Goal: Task Accomplishment & Management: Use online tool/utility

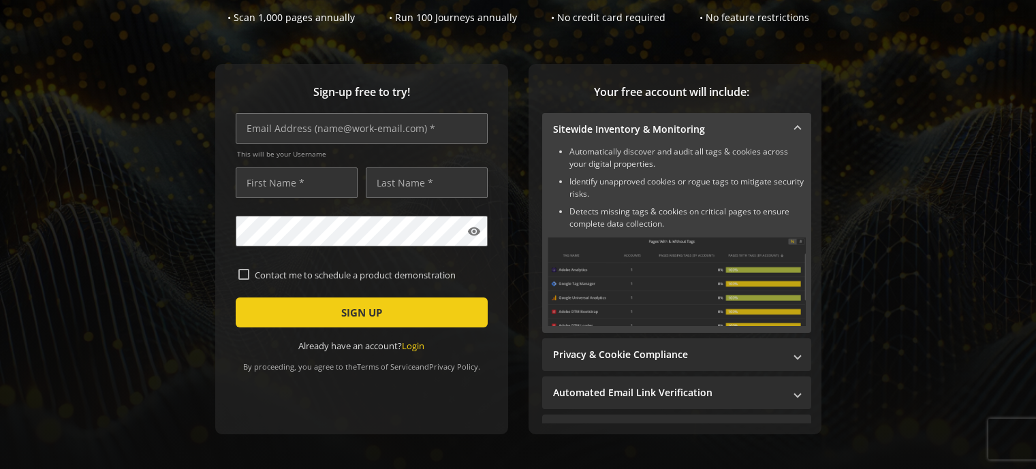
scroll to position [119, 0]
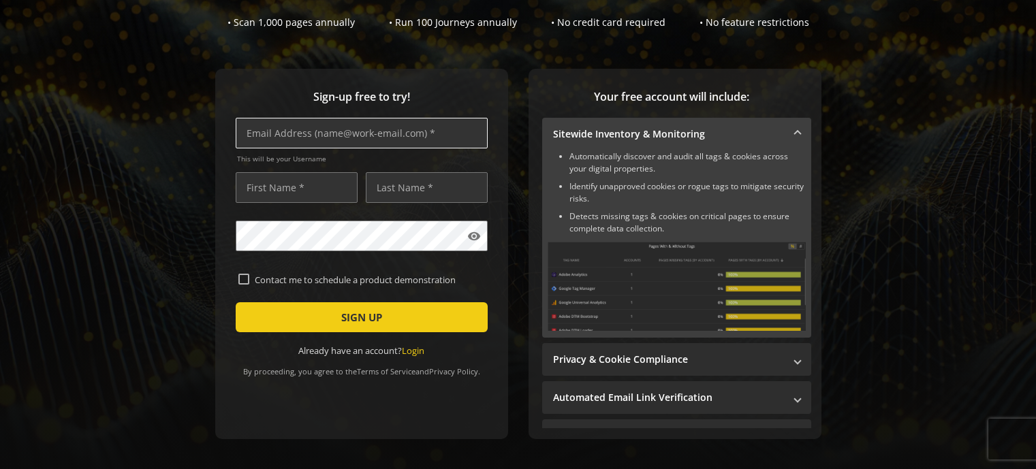
click at [341, 137] on input "text" at bounding box center [362, 133] width 252 height 31
type input "[EMAIL_ADDRESS][DOMAIN_NAME]"
type input "Andi"
type input "Blonk"
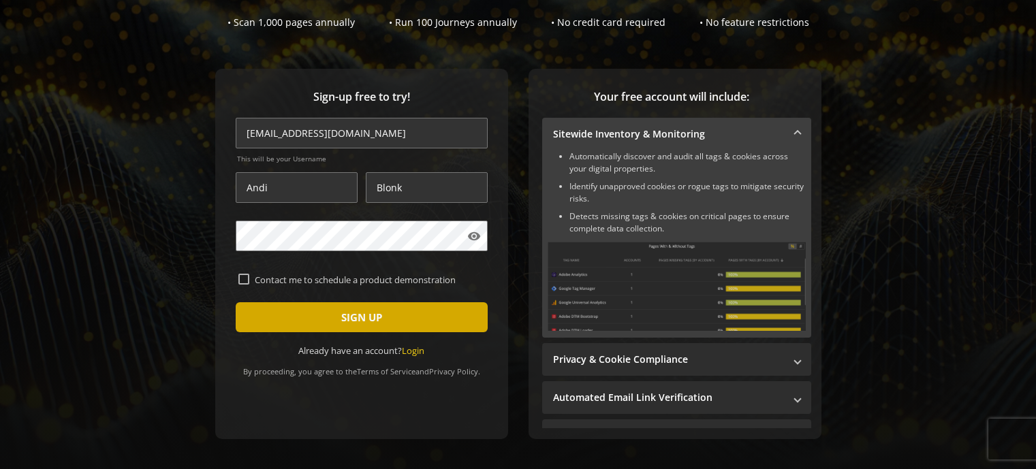
click at [366, 324] on span "SIGN UP" at bounding box center [361, 317] width 41 height 25
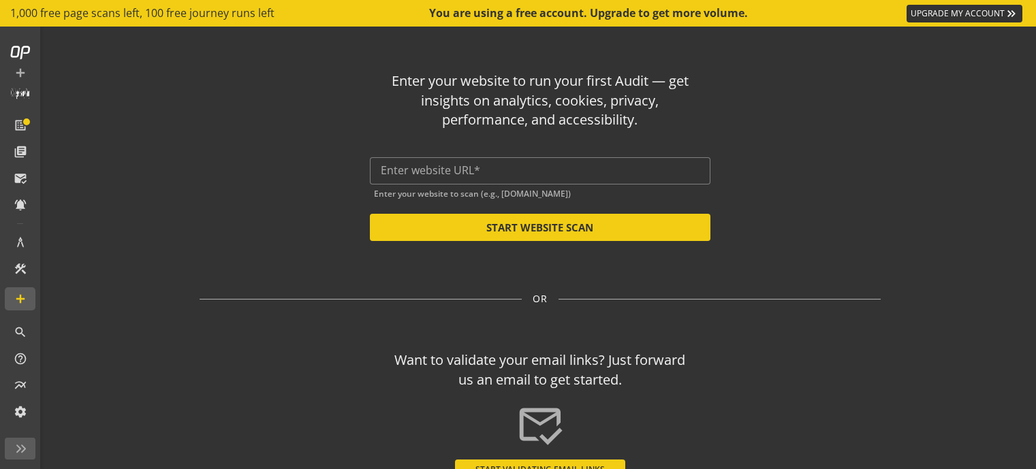
click at [238, 88] on div "Enter your website to run your first Audit — get insights on analytics, cookies…" at bounding box center [540, 151] width 681 height 181
click at [625, 166] on input "text" at bounding box center [540, 170] width 319 height 13
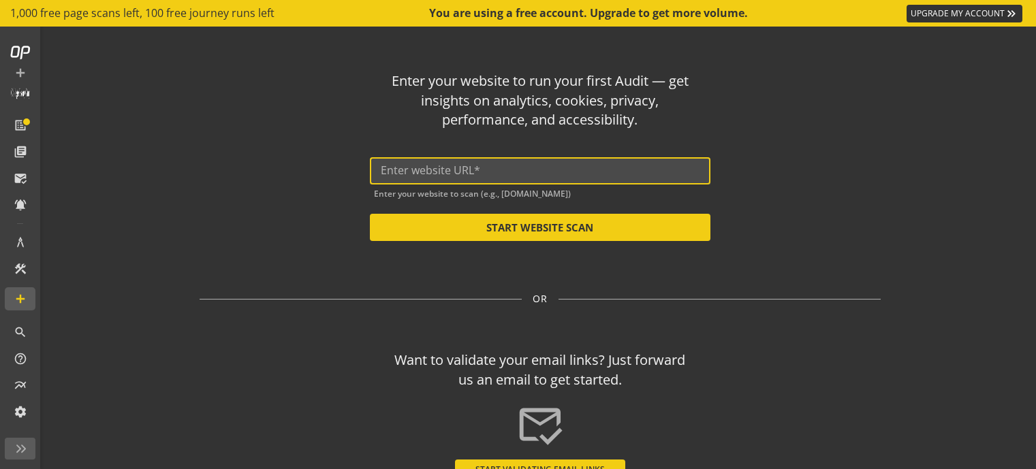
paste input "[URL][DOMAIN_NAME]"
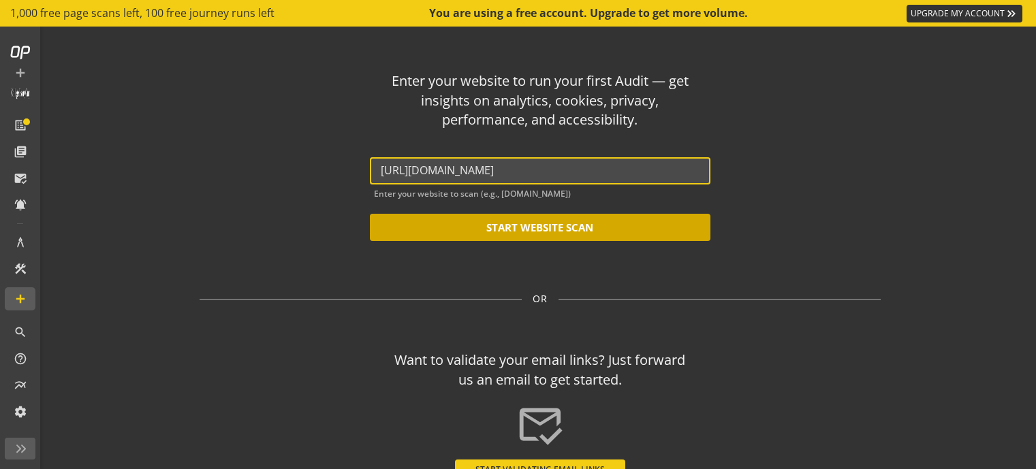
type input "[URL][DOMAIN_NAME]"
click at [553, 238] on button "START WEBSITE SCAN" at bounding box center [540, 227] width 341 height 27
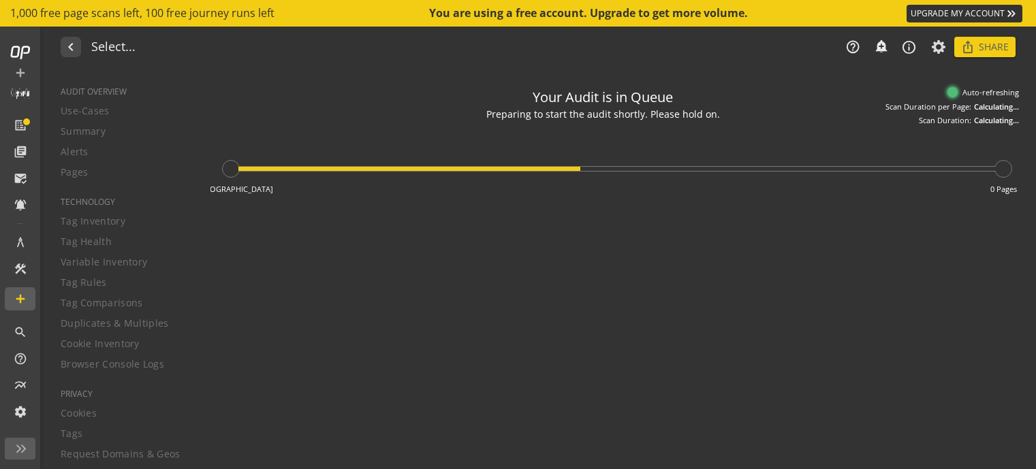
type textarea "Notes can include: -a description of what this audit is validating -changes in …"
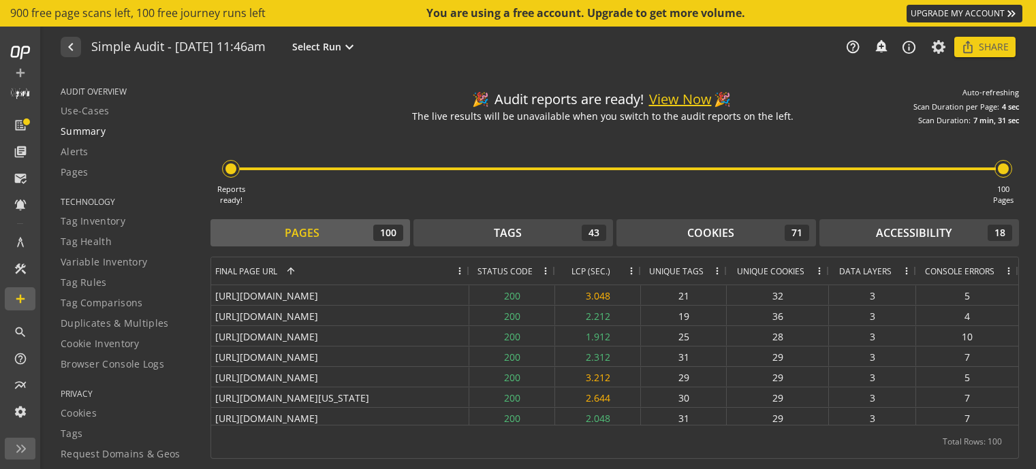
click at [87, 134] on span "Summary" at bounding box center [83, 132] width 45 height 14
